Goal: Navigation & Orientation: Go to known website

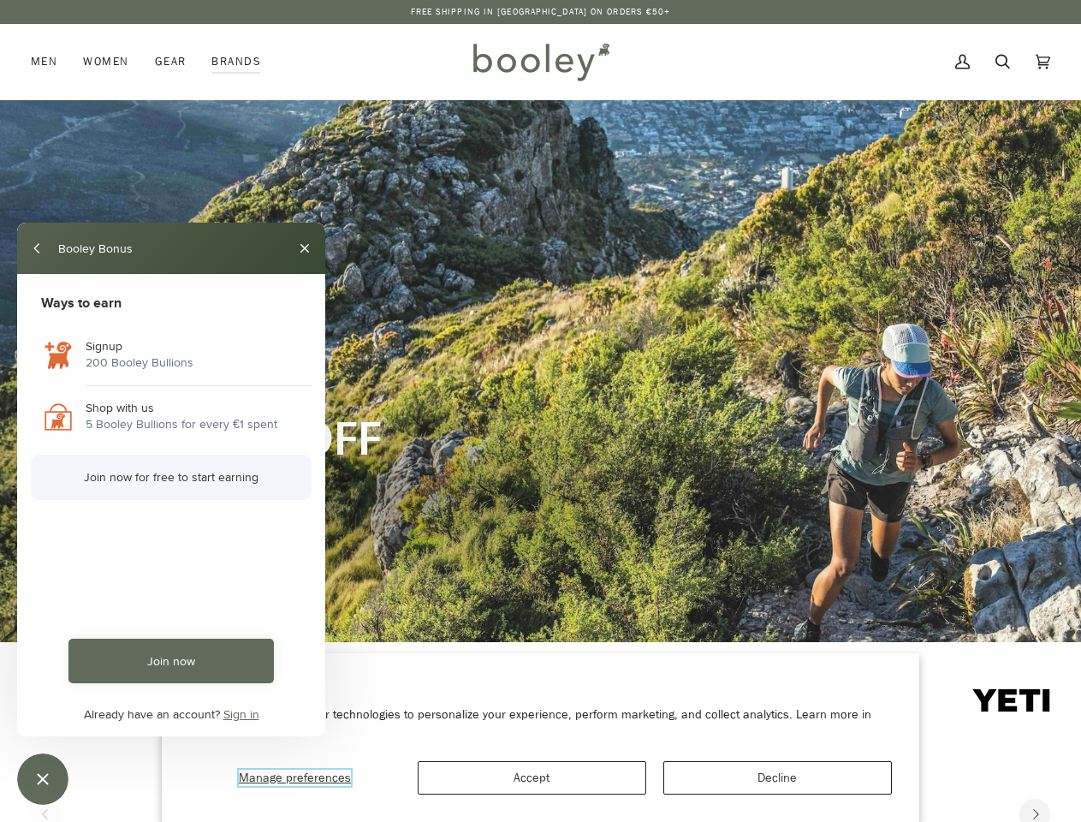
click at [295, 777] on span "Manage preferences" at bounding box center [295, 778] width 112 height 16
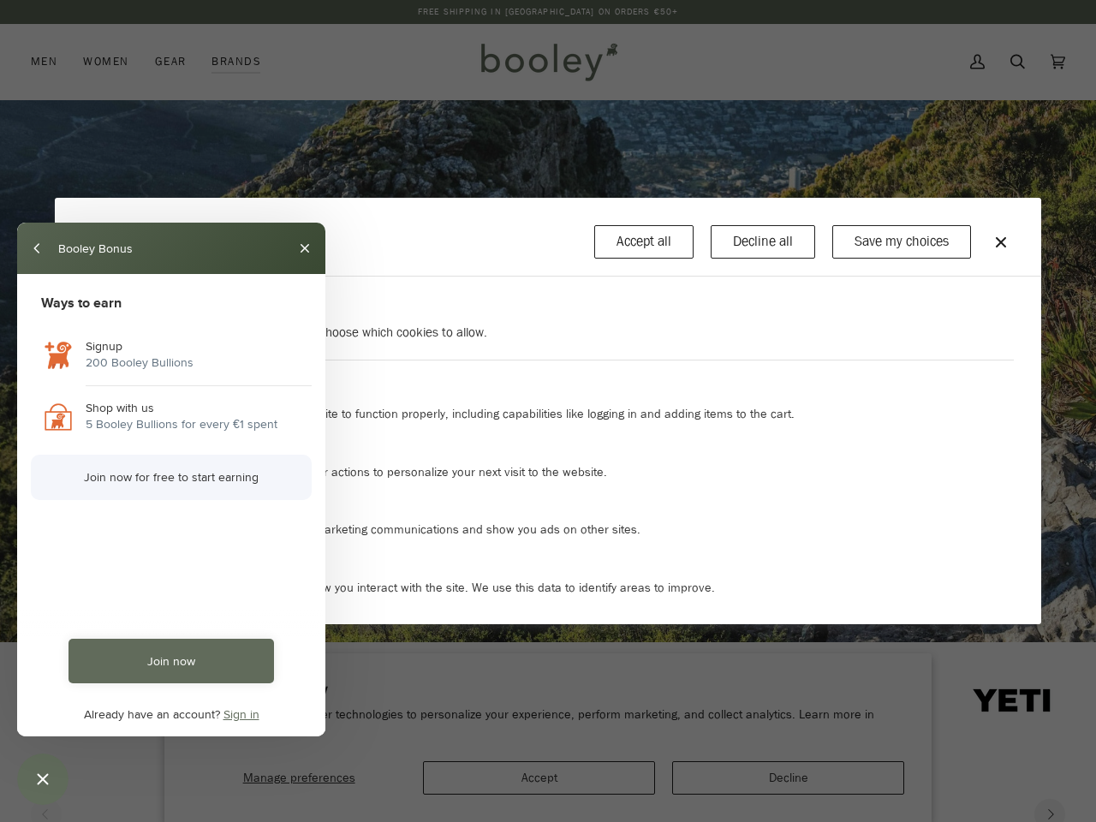
click at [777, 777] on div at bounding box center [548, 411] width 1096 height 822
click at [540, 12] on div at bounding box center [548, 411] width 1096 height 822
click at [1035, 810] on div at bounding box center [548, 411] width 1096 height 822
click at [38, 248] on button "back" at bounding box center [37, 248] width 27 height 27
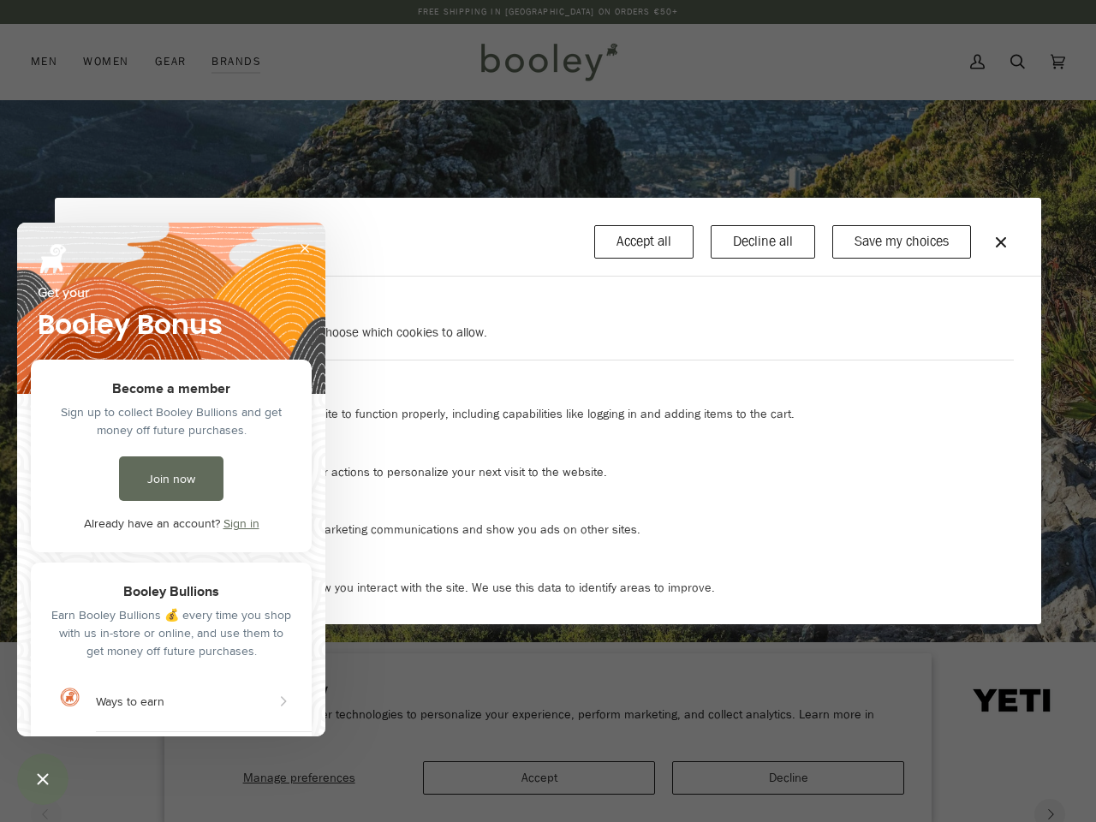
click at [305, 248] on button "Close" at bounding box center [304, 248] width 27 height 27
click at [171, 661] on div at bounding box center [548, 411] width 1096 height 822
